Goal: Information Seeking & Learning: Find specific fact

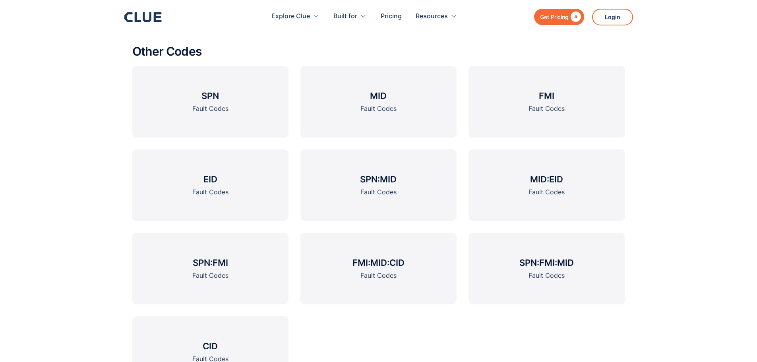
scroll to position [1153, 0]
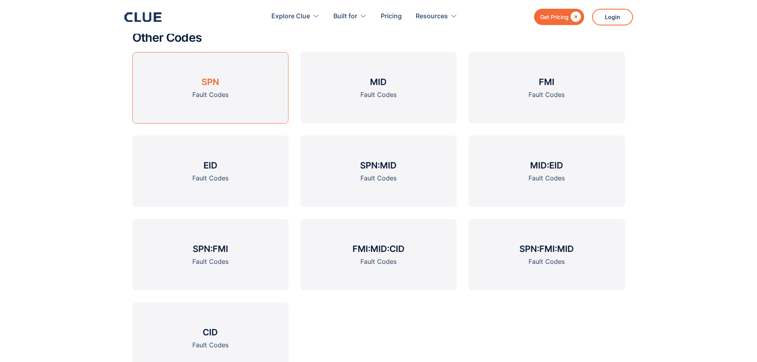
click at [211, 84] on h3 "SPN" at bounding box center [210, 82] width 17 height 12
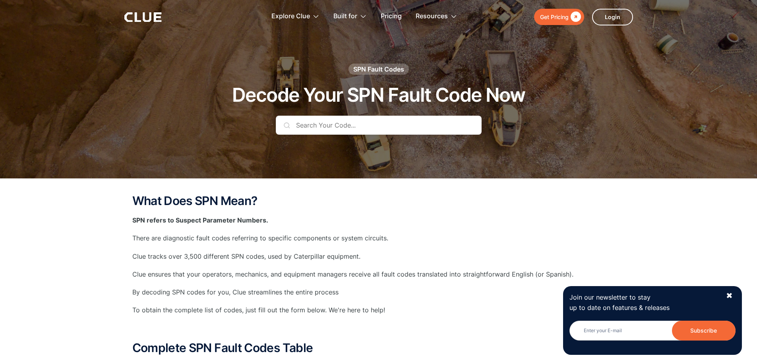
click at [301, 125] on input "text" at bounding box center [379, 125] width 206 height 19
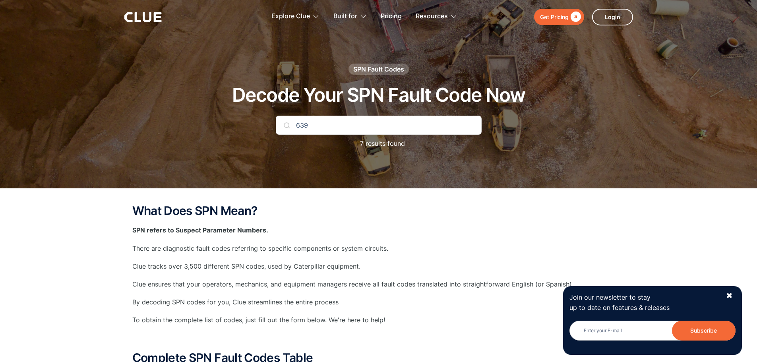
type input "639"
click at [531, 157] on div "SPN Fault Codes Decode Your SPN Fault Code Now 639 7 results found" at bounding box center [378, 110] width 469 height 93
drag, startPoint x: 529, startPoint y: 156, endPoint x: 374, endPoint y: 69, distance: 177.7
click at [374, 69] on div "SPN Fault Codes" at bounding box center [378, 69] width 51 height 9
